Goal: Task Accomplishment & Management: Manage account settings

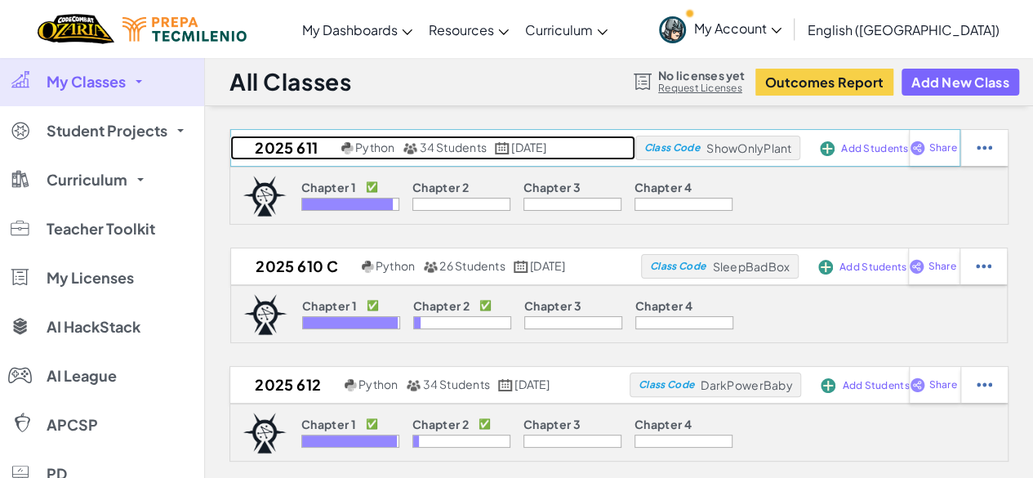
click at [262, 144] on h2 "2025 611" at bounding box center [283, 148] width 107 height 25
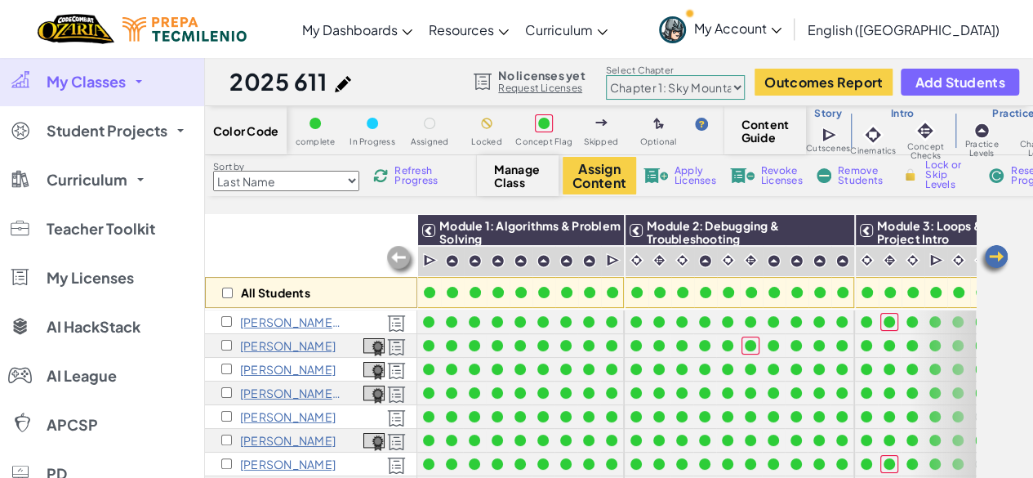
click at [324, 183] on select "Last Name first Name Progress (High to Low) Progress (Low to Hight)" at bounding box center [286, 181] width 146 height 20
select select "Progress (High to Low)"
click at [213, 171] on select "Last Name first Name Progress (High to Low) Progress (Low to Hight)" at bounding box center [286, 181] width 146 height 20
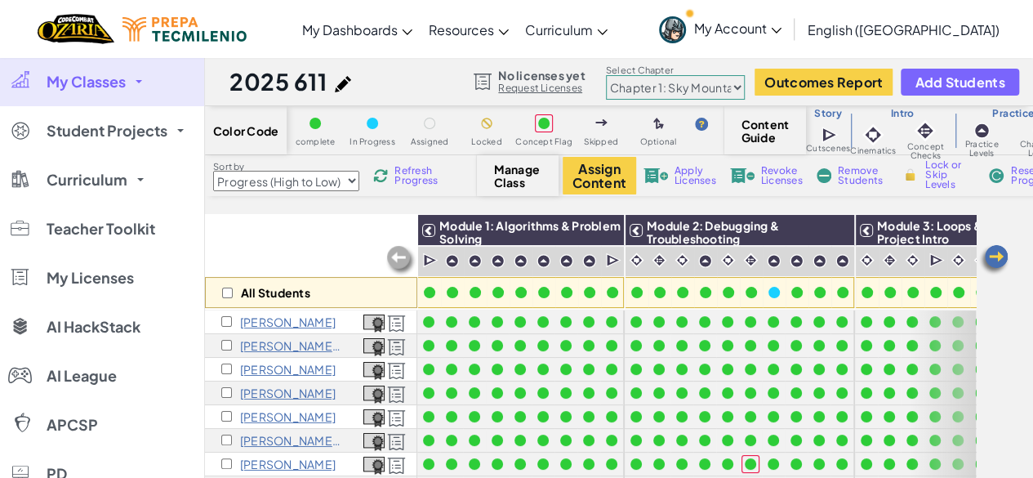
scroll to position [5, 5]
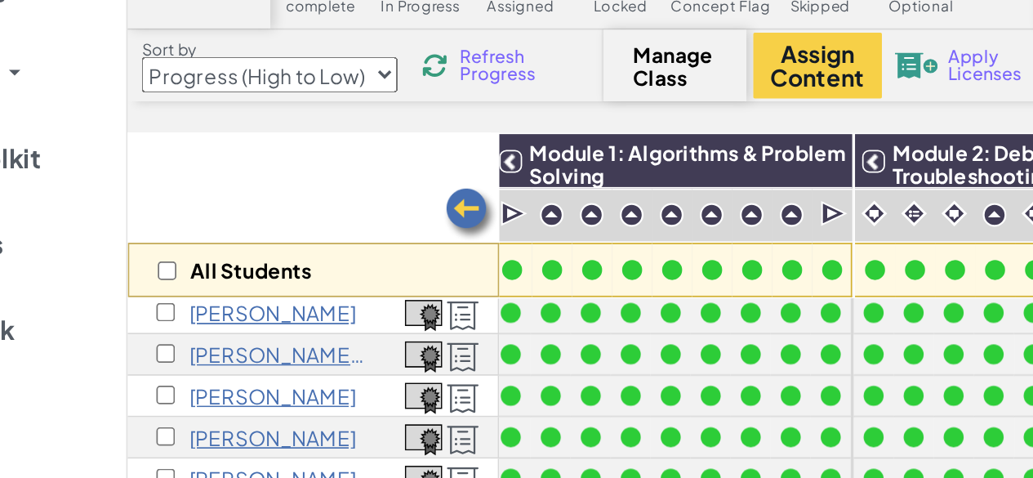
click at [305, 339] on div "[PERSON_NAME] C" at bounding box center [311, 341] width 212 height 24
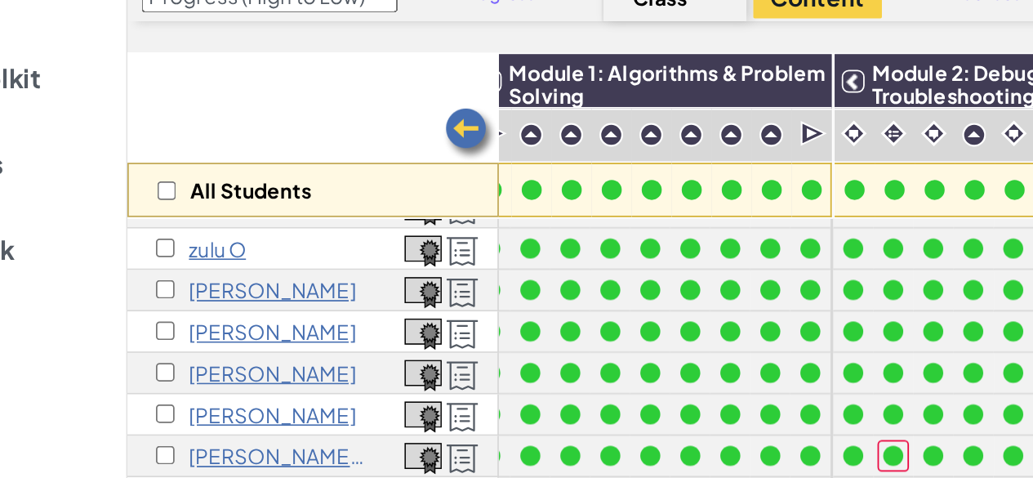
scroll to position [417, 16]
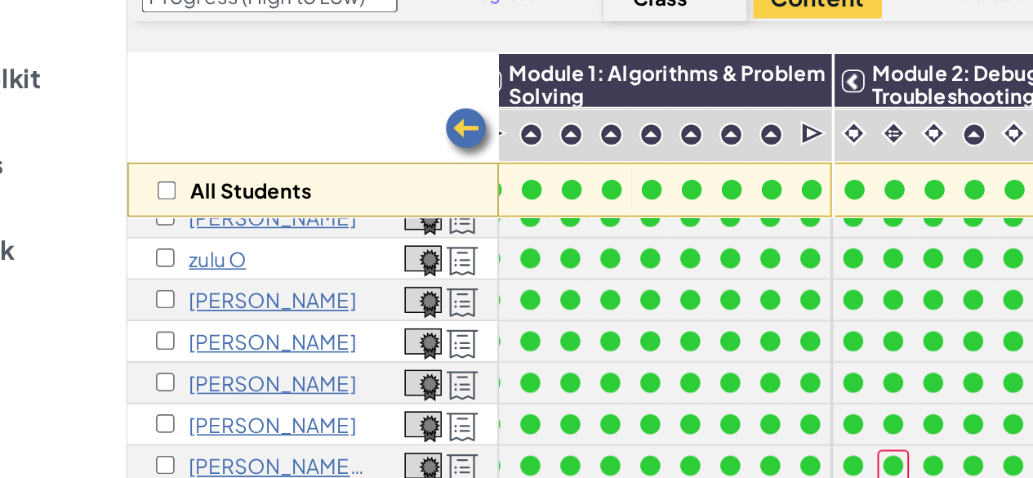
click at [259, 407] on p "[PERSON_NAME]" at bounding box center [288, 402] width 96 height 13
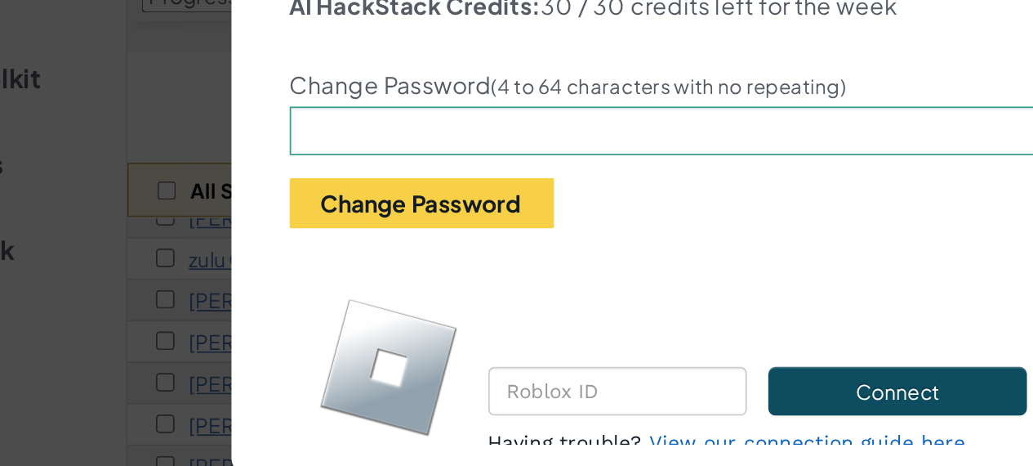
click at [200, 349] on div "Student Details Student Name: [PERSON_NAME] F Username: [PERSON_NAME] Email: [E…" at bounding box center [516, 233] width 1033 height 466
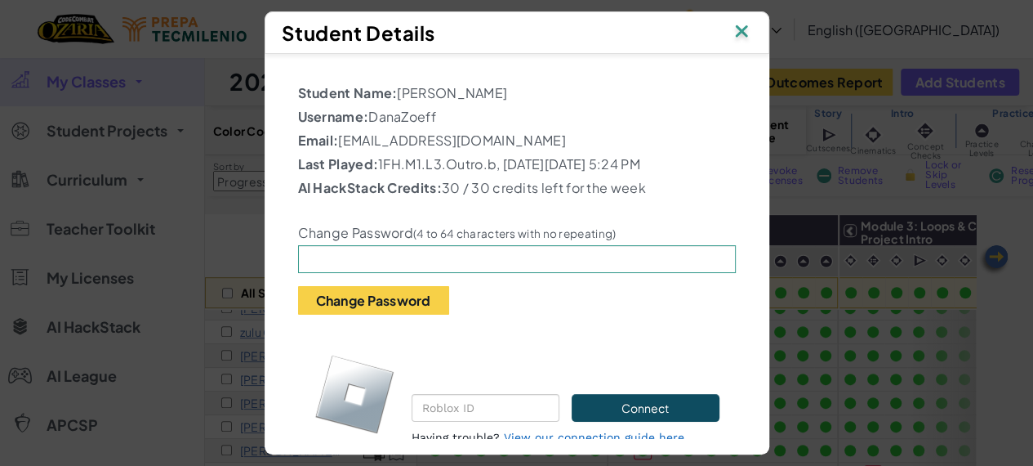
click at [742, 20] on img at bounding box center [741, 32] width 21 height 25
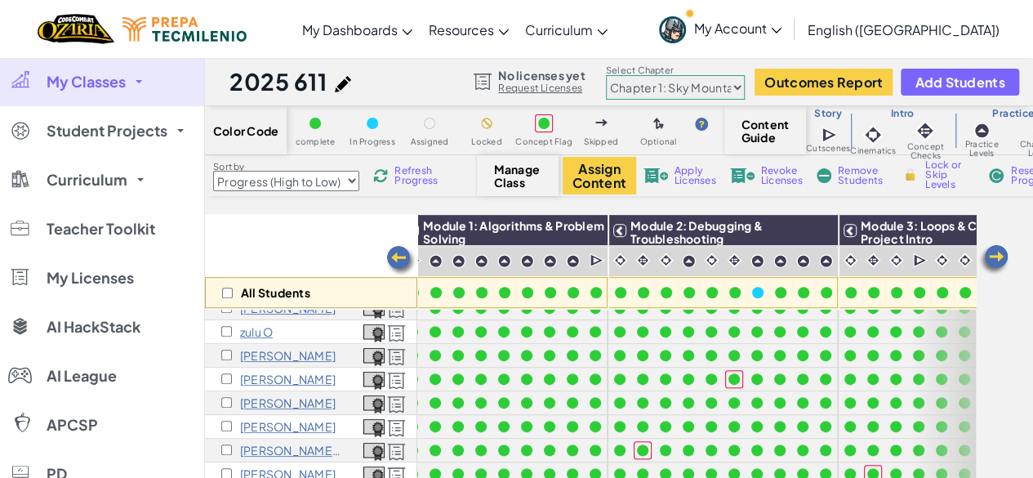
click at [139, 91] on link "My Classes" at bounding box center [102, 81] width 204 height 49
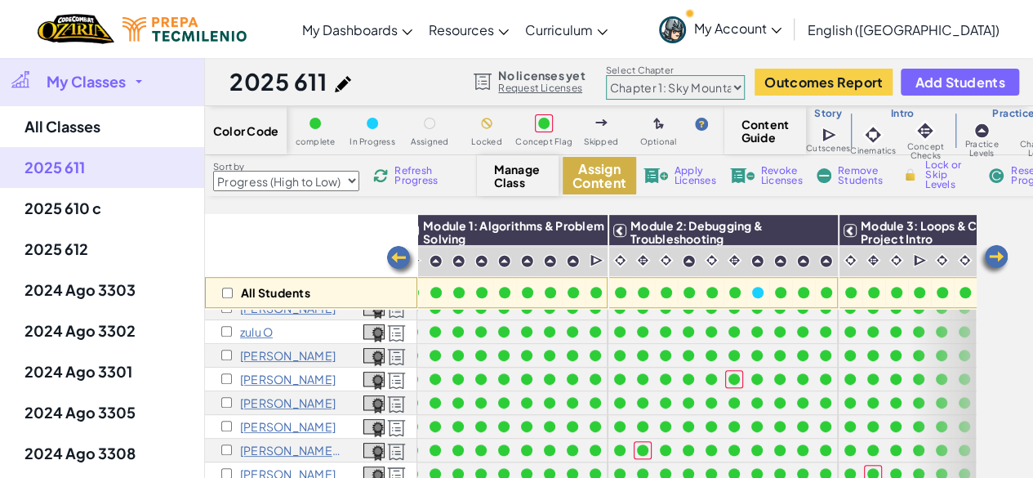
click at [587, 169] on button "Assign Content" at bounding box center [600, 176] width 74 height 38
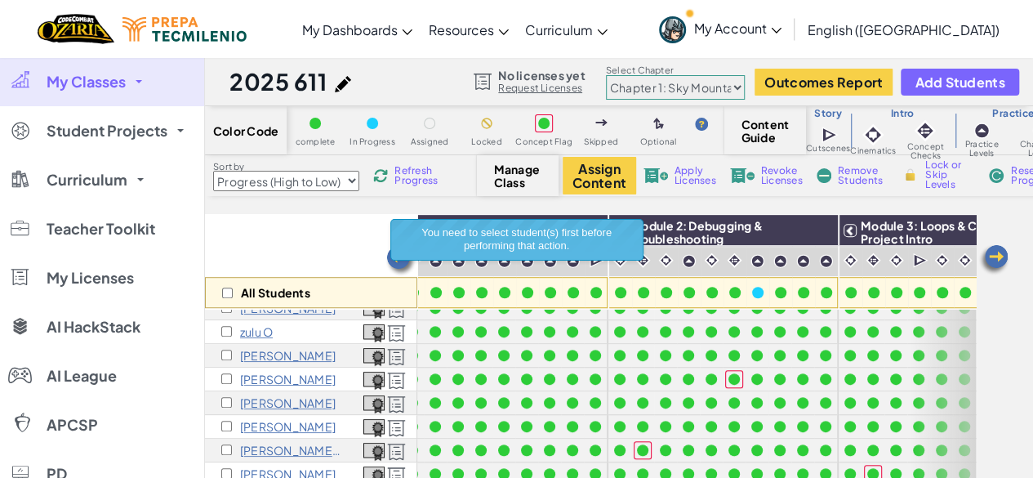
click at [682, 82] on select "Chapter 1: Sky Mountain Chapter 2: The Moon Dancers Chapter 3: The Phoenix Land…" at bounding box center [675, 87] width 139 height 25
select select "5d8a57abe8919b28d5113af1"
click at [606, 75] on select "Chapter 1: Sky Mountain Chapter 2: The Moon Dancers Chapter 3: The Phoenix Land…" at bounding box center [675, 87] width 139 height 25
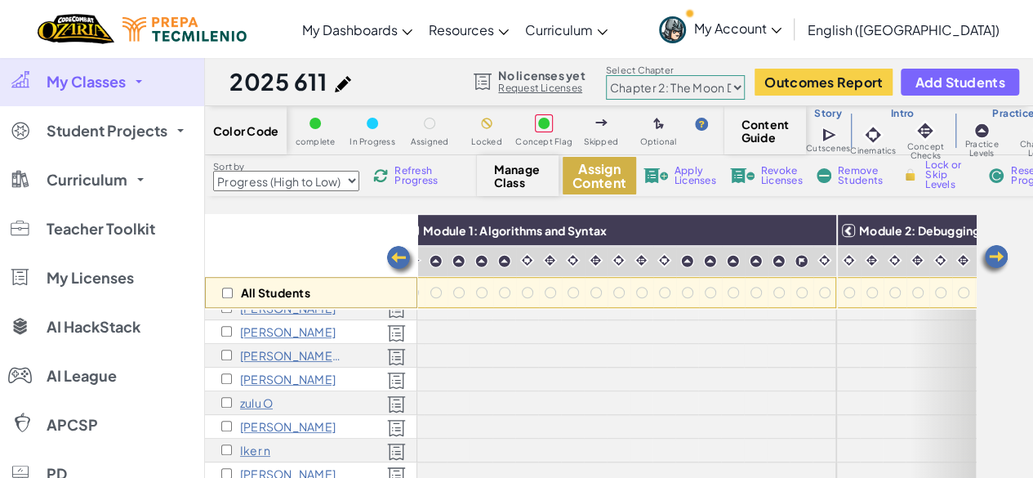
click at [598, 180] on button "Assign Content" at bounding box center [600, 176] width 74 height 38
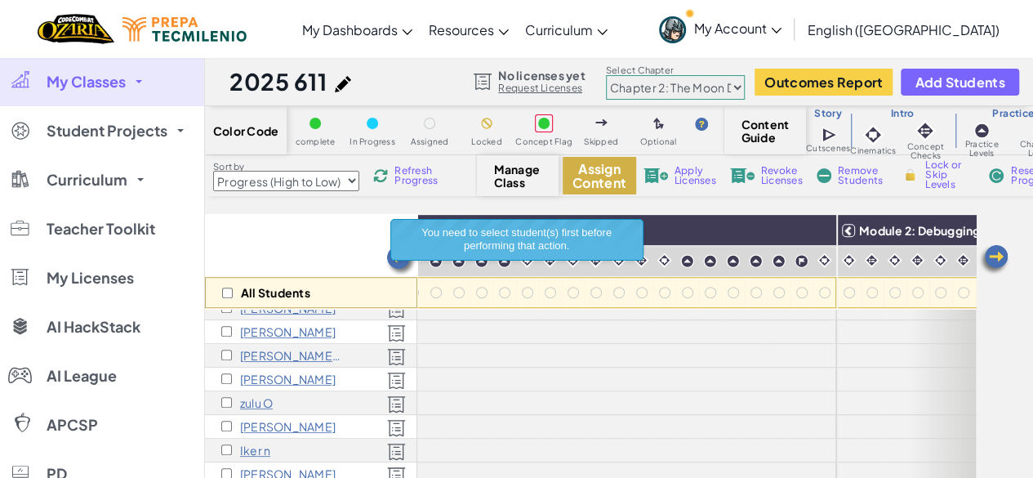
click at [608, 168] on button "Assign Content" at bounding box center [600, 176] width 74 height 38
click at [221, 289] on div "All Students" at bounding box center [311, 292] width 212 height 31
click at [228, 294] on input "checkbox" at bounding box center [227, 293] width 11 height 11
checkbox input "true"
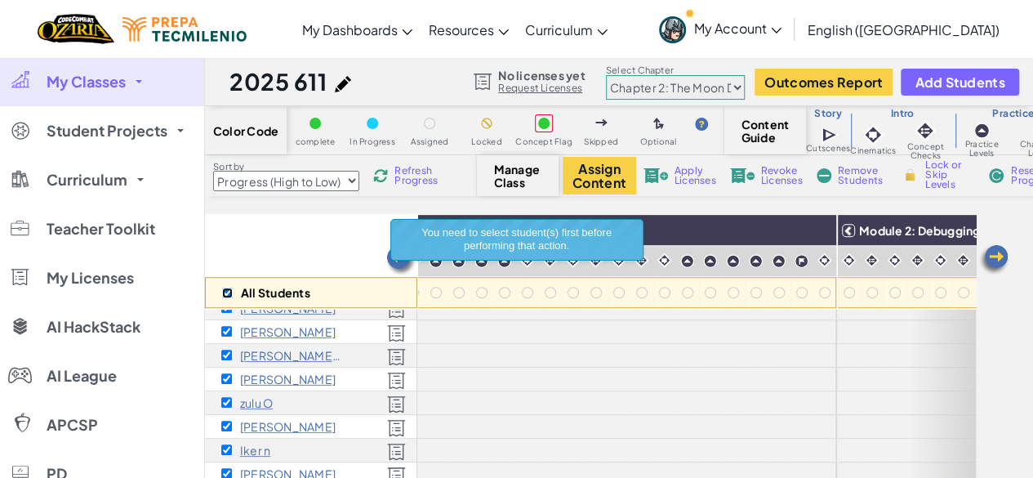
checkbox input "true"
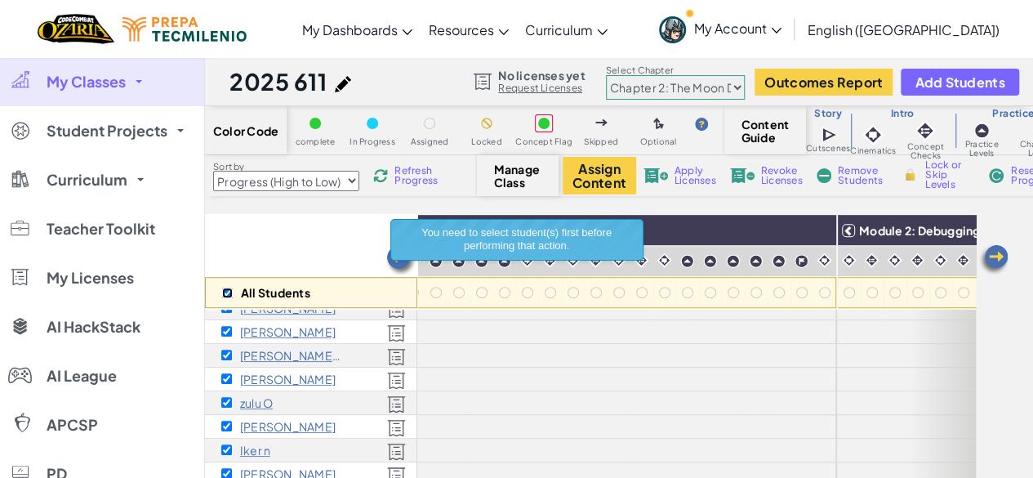
checkbox input "true"
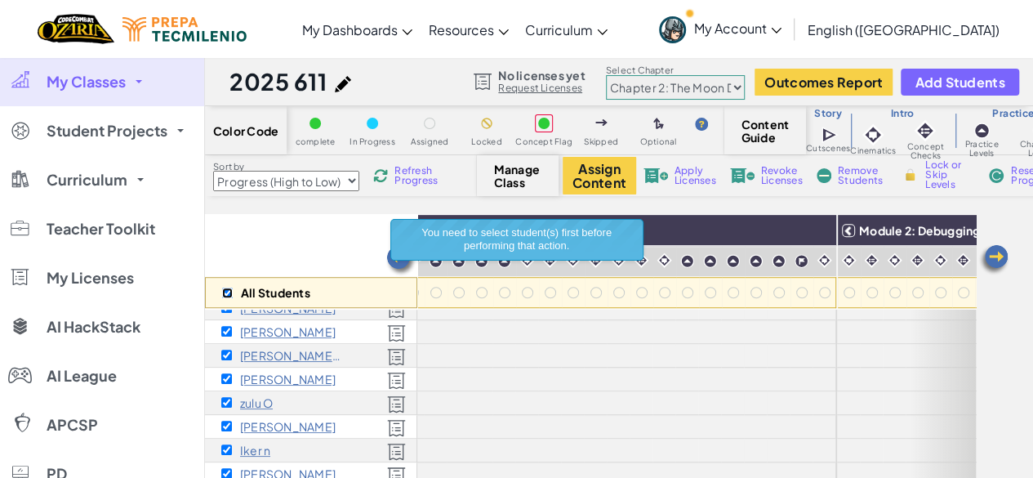
checkbox input "true"
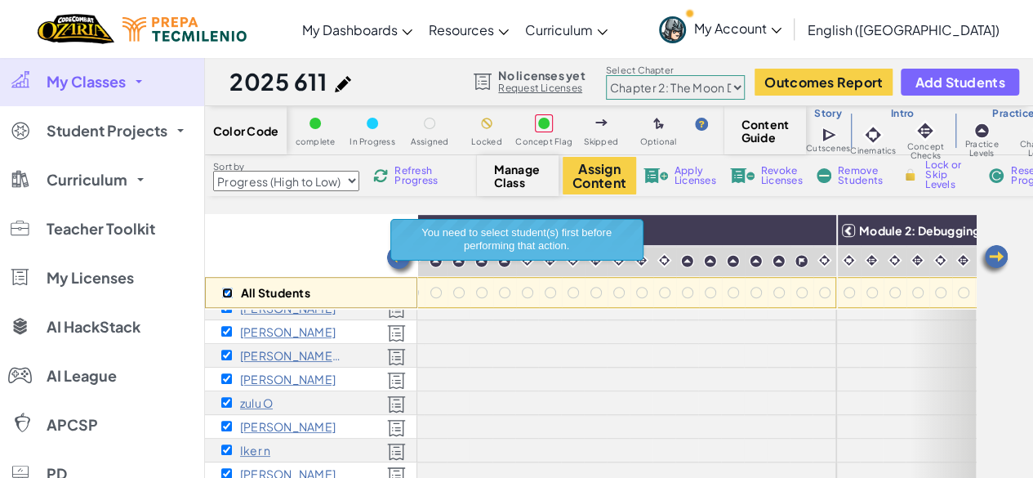
checkbox input "true"
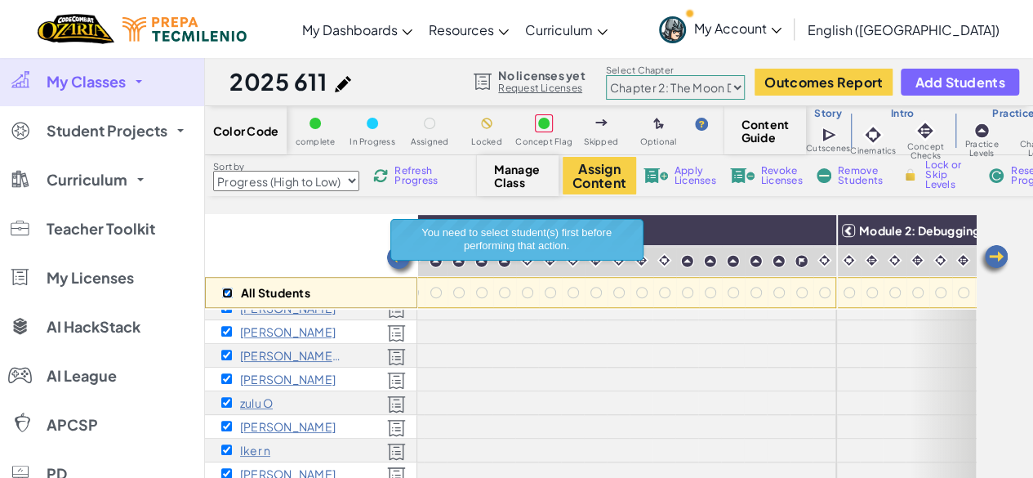
checkbox input "true"
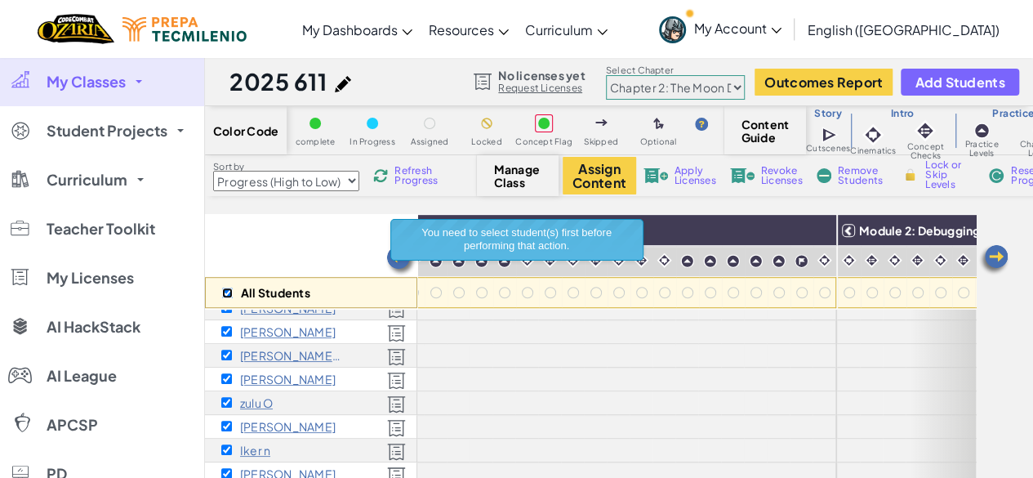
checkbox input "true"
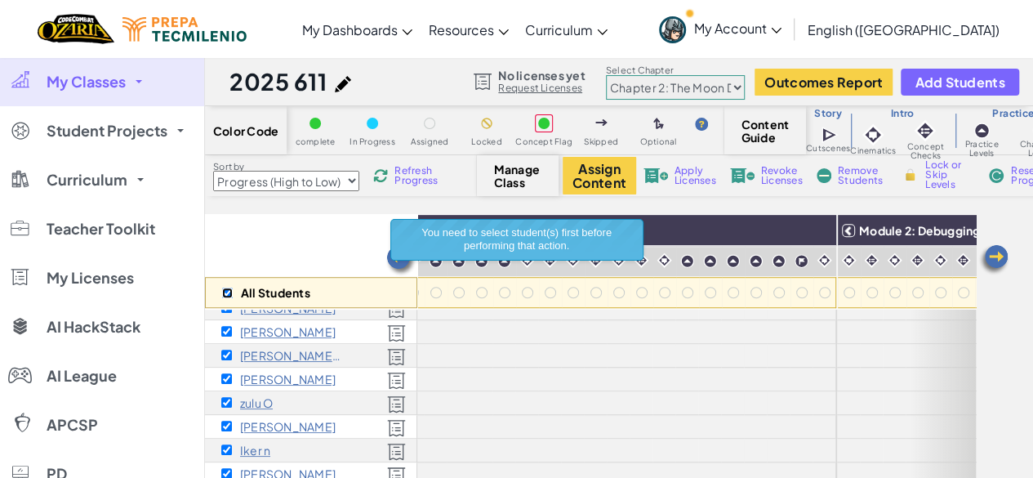
checkbox input "true"
click at [583, 187] on button "Assign Content" at bounding box center [600, 176] width 74 height 38
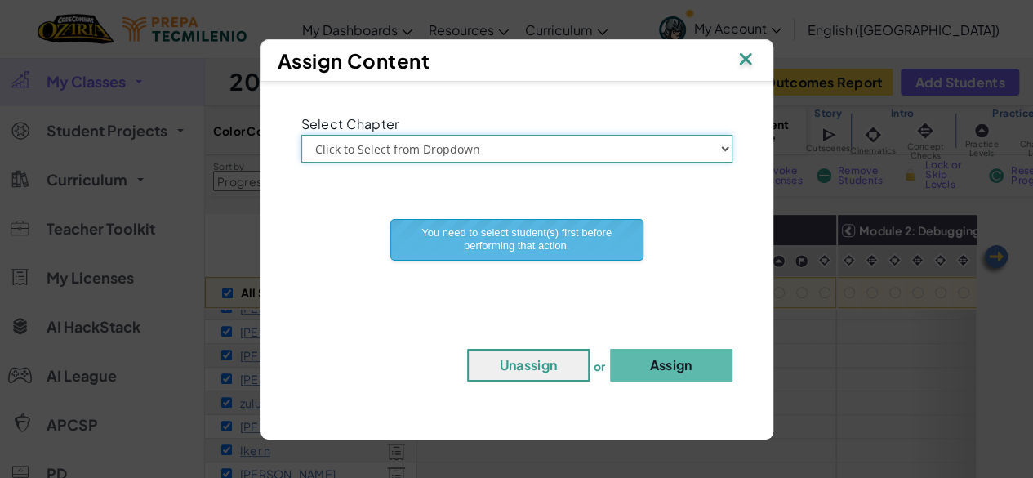
click at [537, 152] on select "Click to Select from Dropdown Chapter 1: [GEOGRAPHIC_DATA] Chapter 2: The Moon …" at bounding box center [516, 149] width 431 height 28
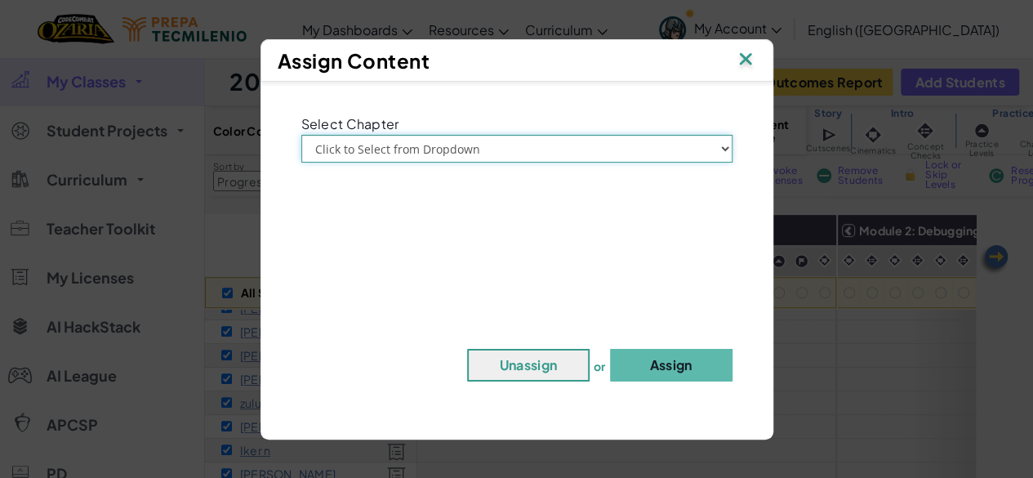
select select "Chapter 2: The Moon Dancers"
click at [301, 135] on select "Click to Select from Dropdown Chapter 1: [GEOGRAPHIC_DATA] Chapter 2: The Moon …" at bounding box center [516, 149] width 431 height 28
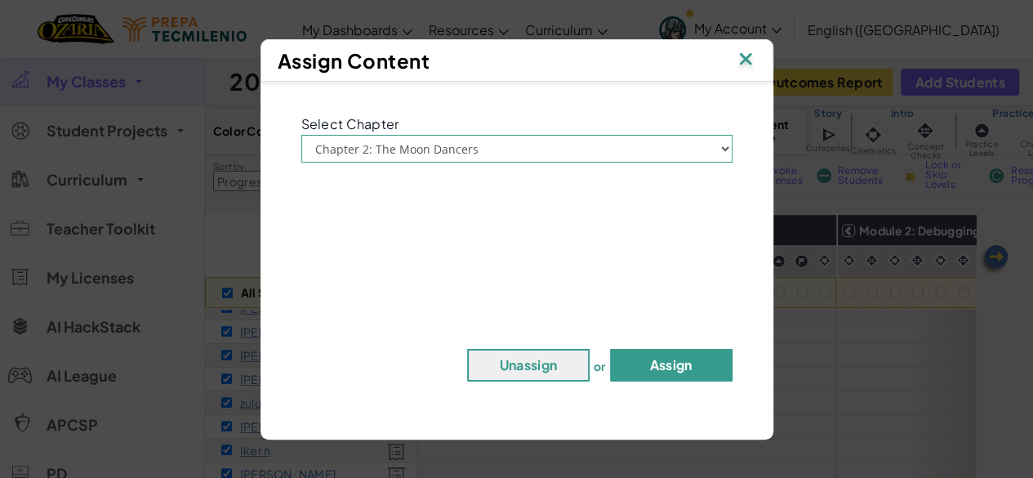
click at [657, 349] on button "Assign" at bounding box center [671, 365] width 123 height 33
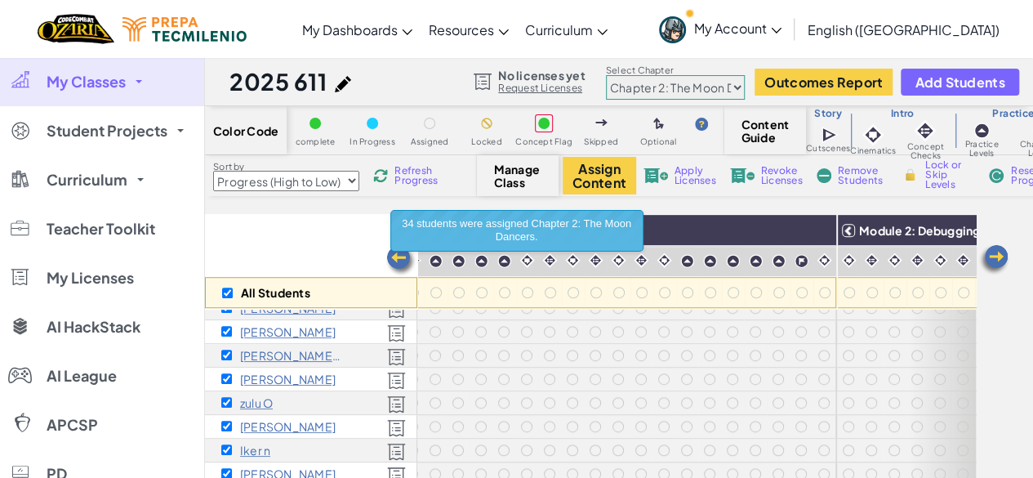
click at [997, 227] on div "All Students Module 1: Algorithms and Syntax Module 2: Debugging Module 3: Vari…" at bounding box center [619, 370] width 828 height 312
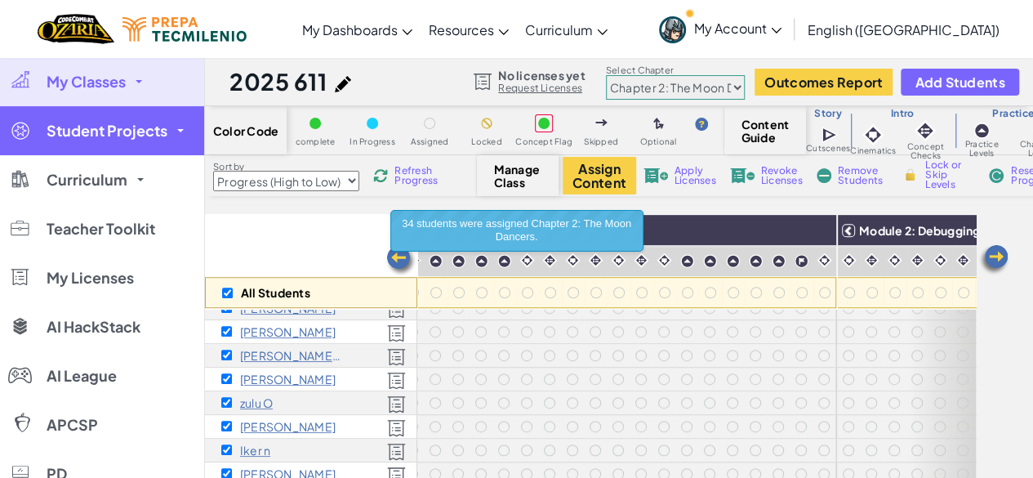
click at [128, 144] on link "Student Projects" at bounding box center [102, 130] width 204 height 49
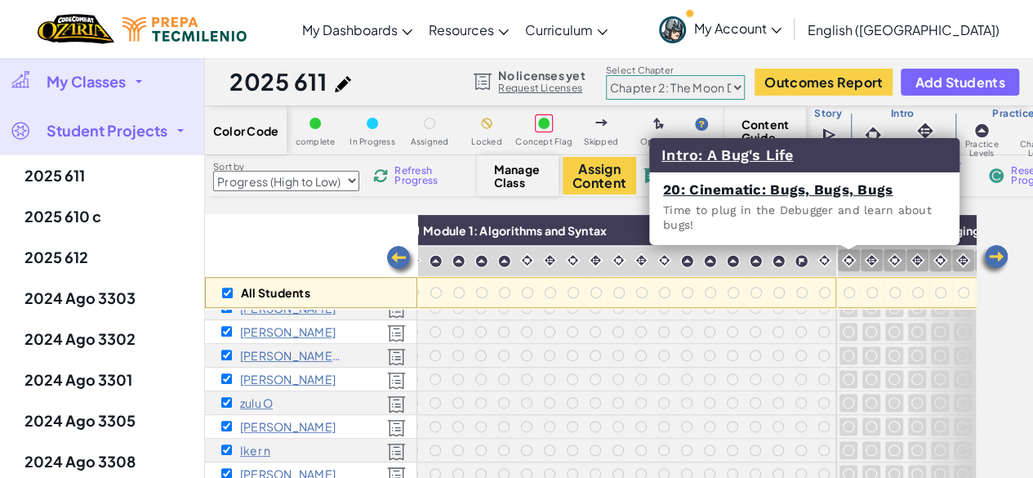
click at [847, 260] on img at bounding box center [849, 260] width 16 height 16
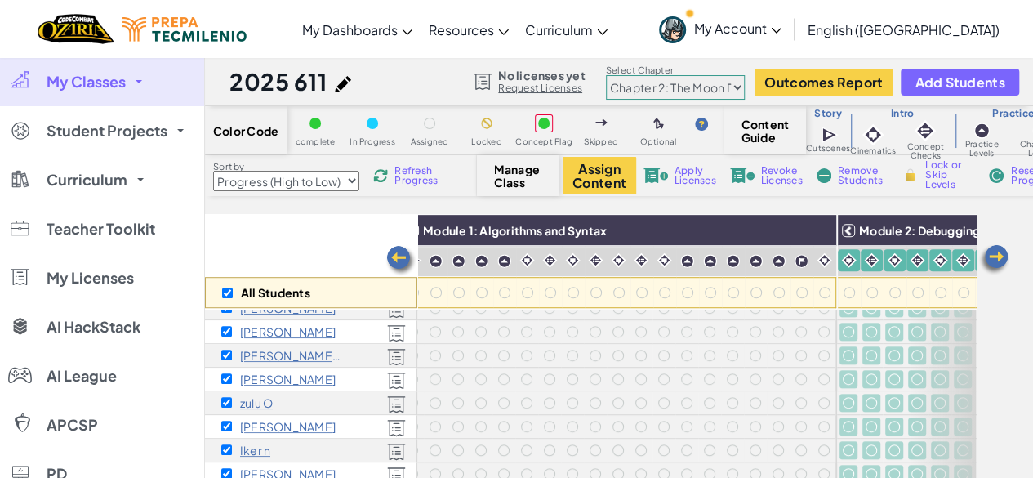
click at [937, 182] on span "Lock or Skip Levels" at bounding box center [949, 174] width 48 height 29
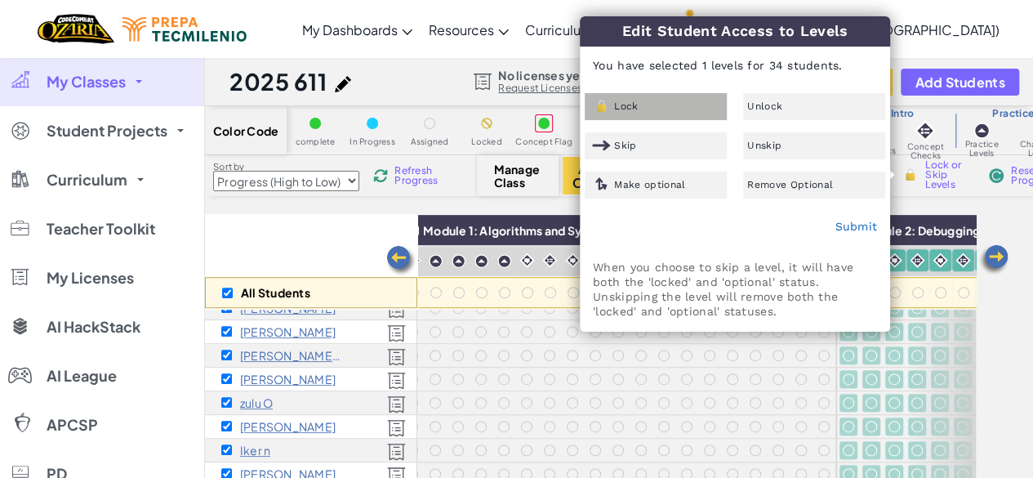
click at [682, 103] on div "Lock" at bounding box center [656, 106] width 142 height 27
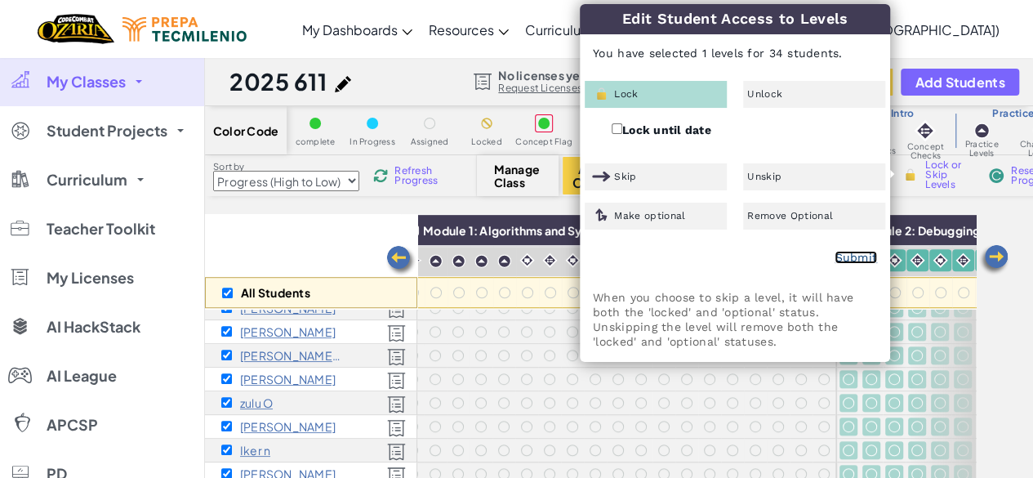
click at [856, 261] on link "Submit" at bounding box center [856, 257] width 42 height 13
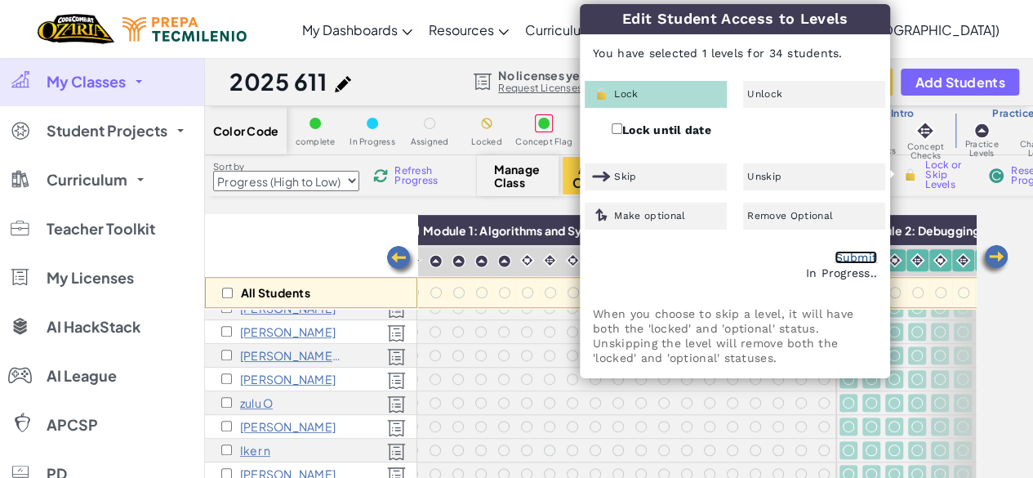
checkbox input "false"
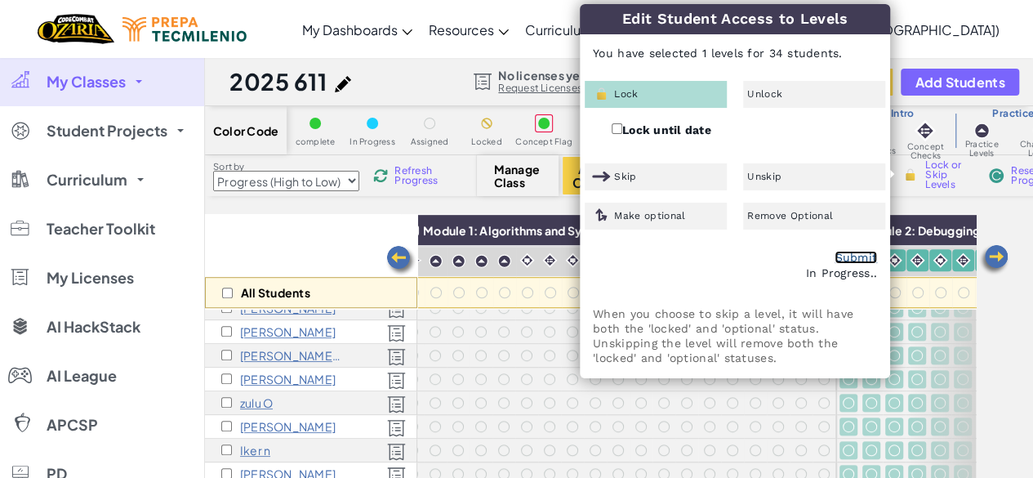
checkbox input "false"
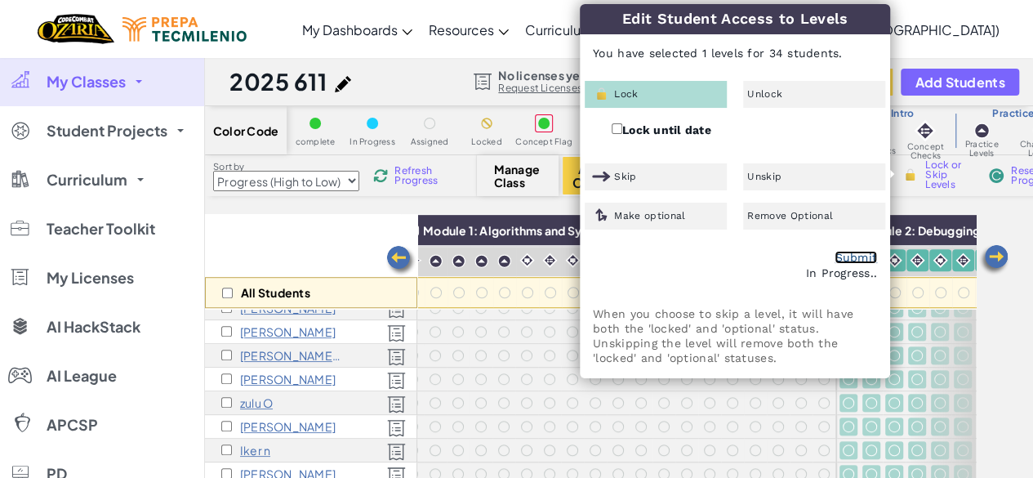
checkbox input "false"
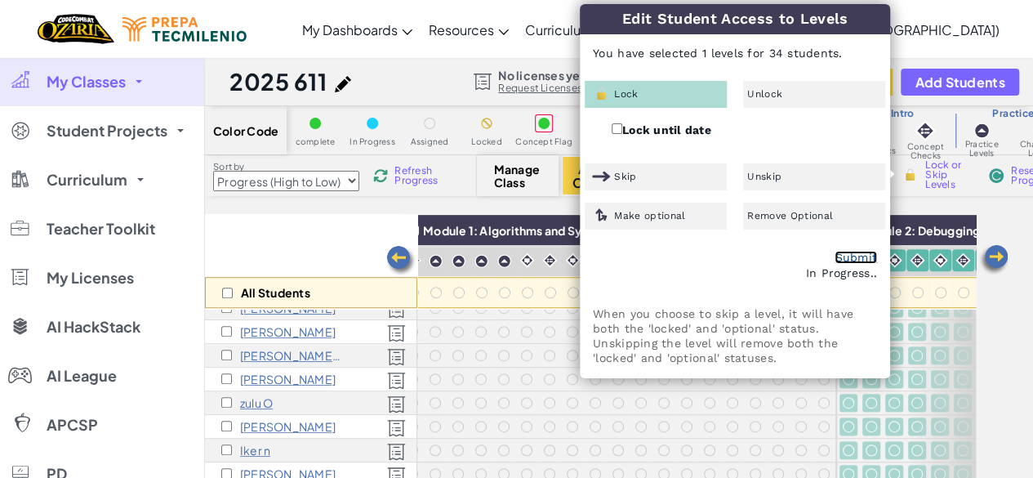
checkbox input "false"
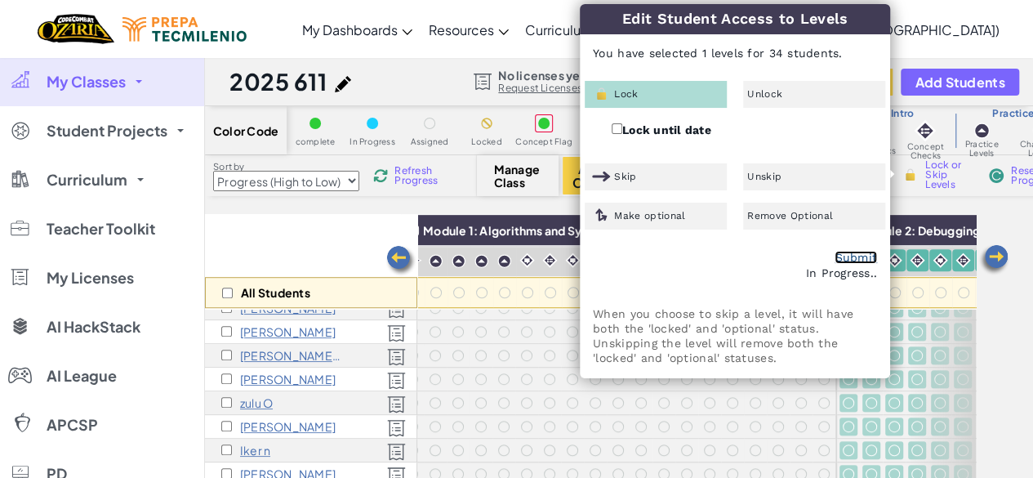
checkbox input "false"
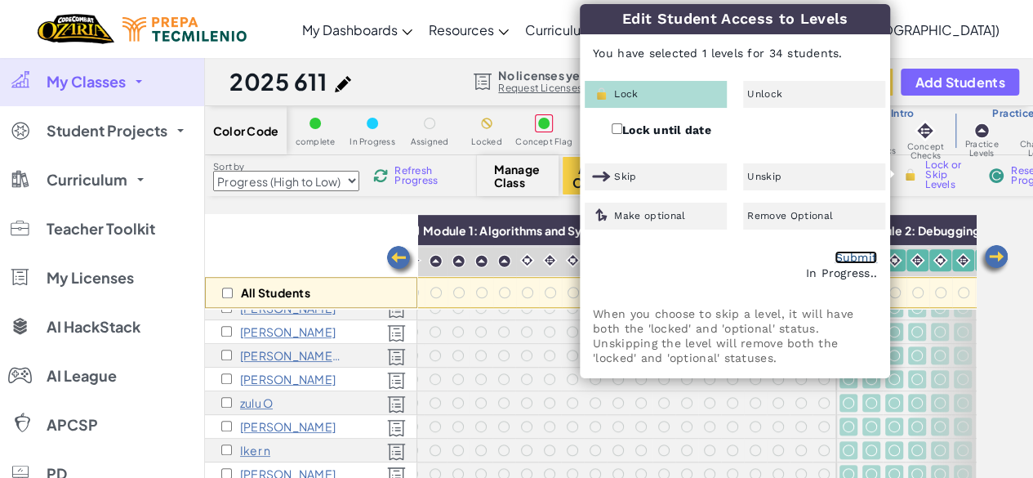
checkbox input "false"
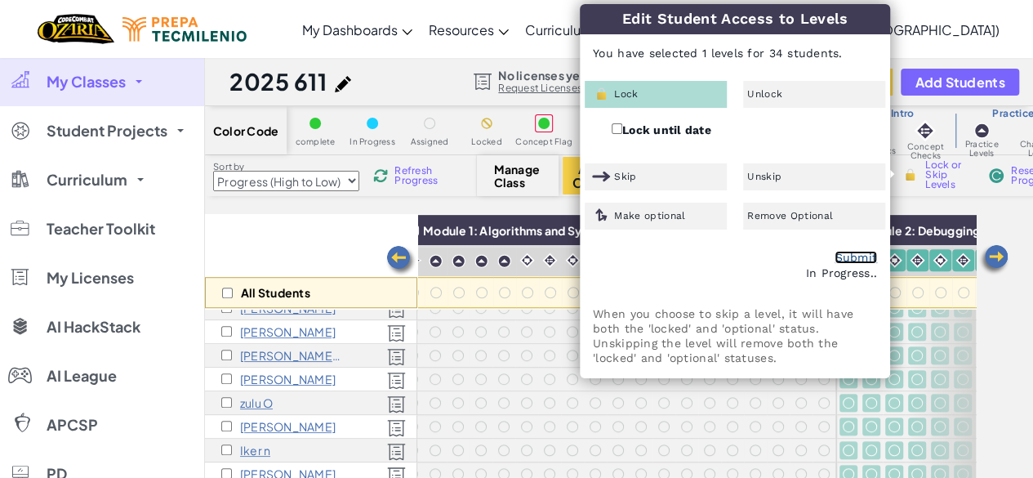
checkbox input "false"
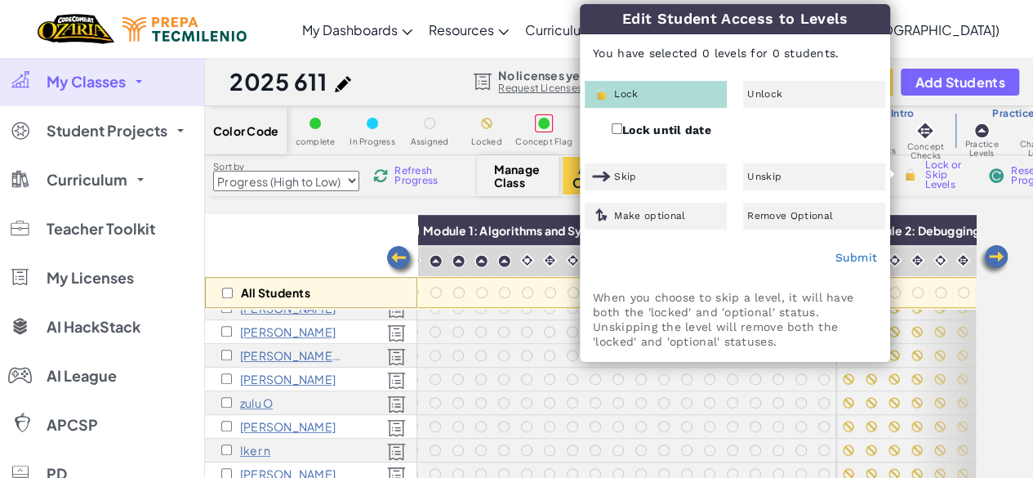
click at [982, 239] on div "All Students Module 1: Algorithms and Syntax Module 2: Debugging Module 3: Vari…" at bounding box center [619, 370] width 828 height 312
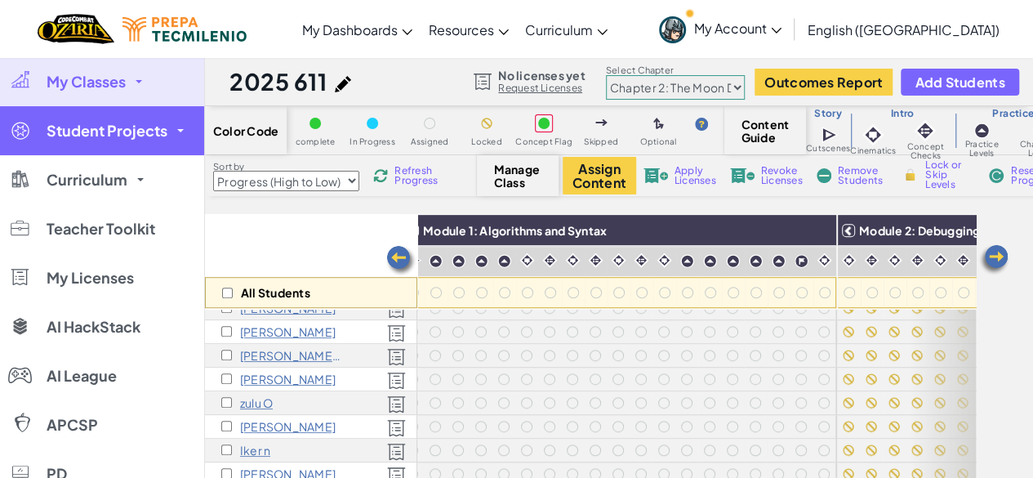
click at [130, 123] on span "Student Projects" at bounding box center [107, 130] width 121 height 15
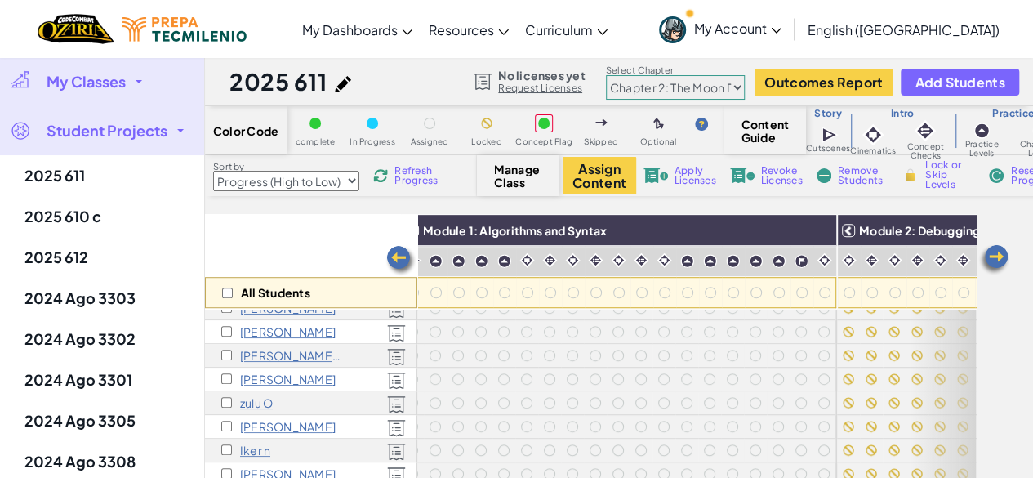
click at [109, 90] on link "My Classes" at bounding box center [102, 81] width 204 height 49
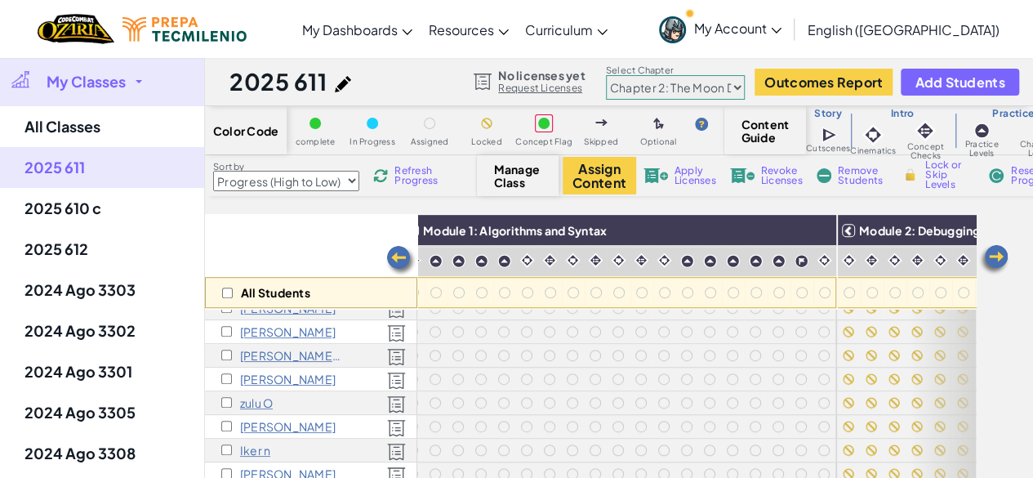
click at [118, 85] on span "My Classes" at bounding box center [86, 81] width 79 height 15
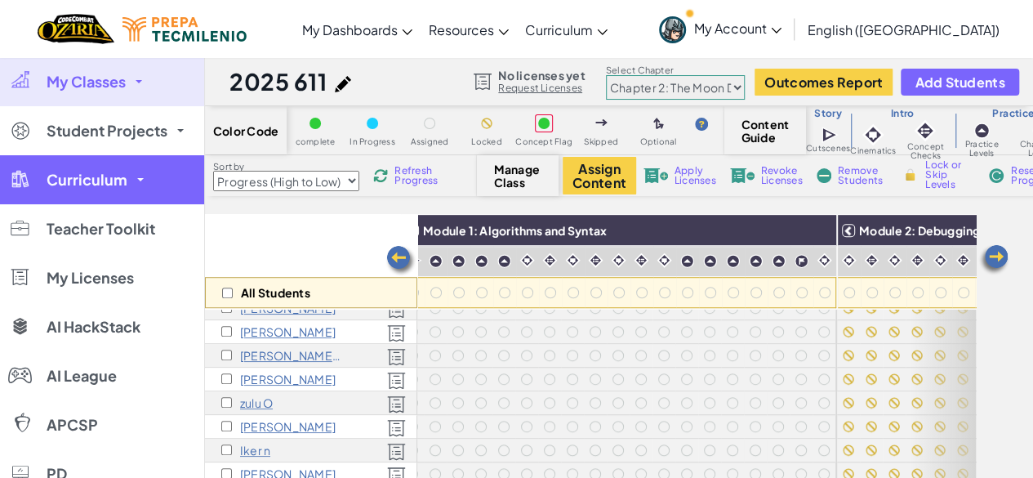
click at [92, 163] on link "Curriculum" at bounding box center [102, 179] width 204 height 49
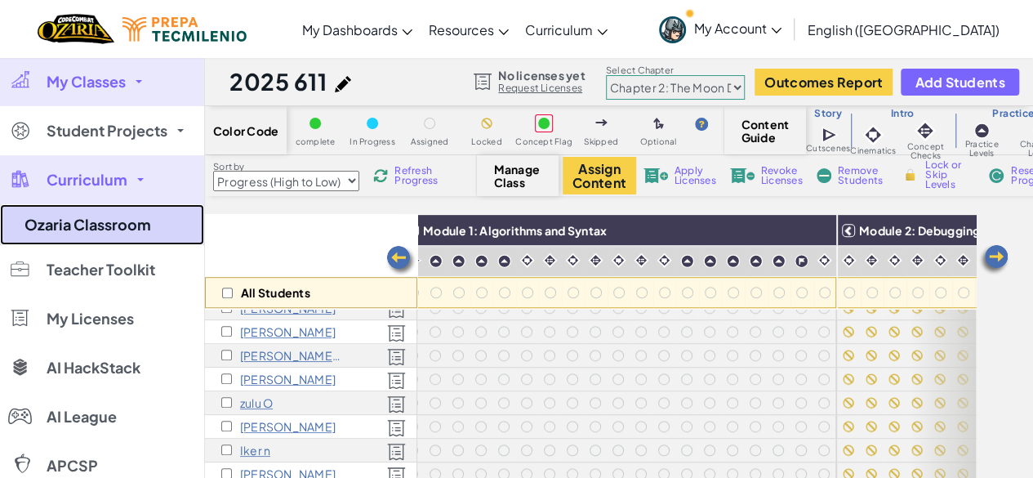
click at [112, 211] on link "Ozaria Classroom" at bounding box center [102, 224] width 204 height 41
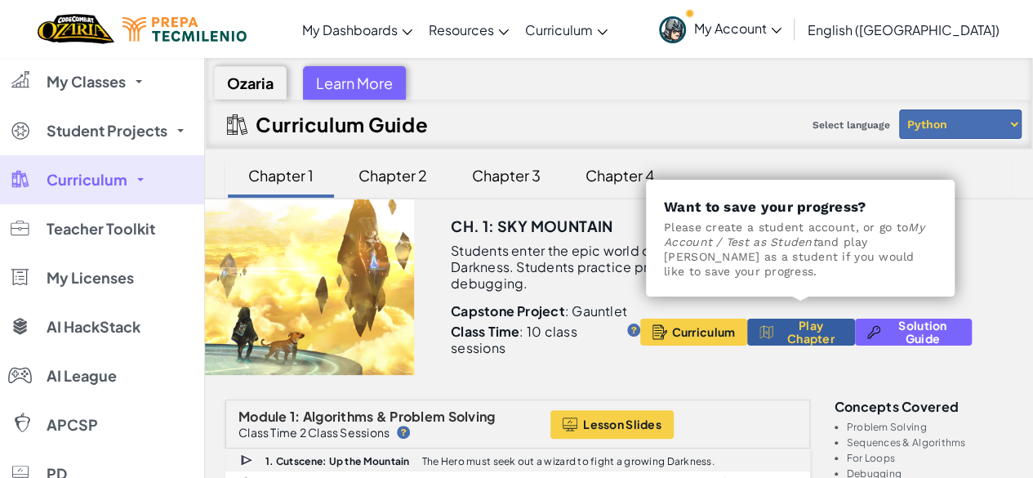
click at [801, 319] on span "Play Chapter" at bounding box center [811, 332] width 64 height 26
